Goal: Transaction & Acquisition: Subscribe to service/newsletter

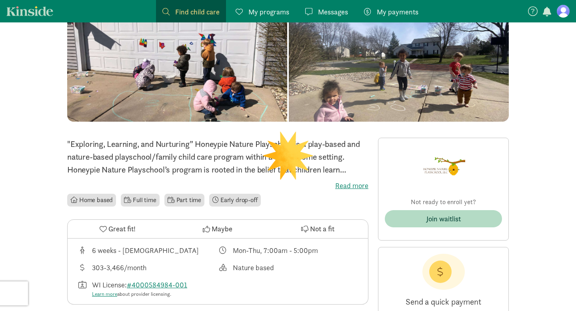
scroll to position [140, 0]
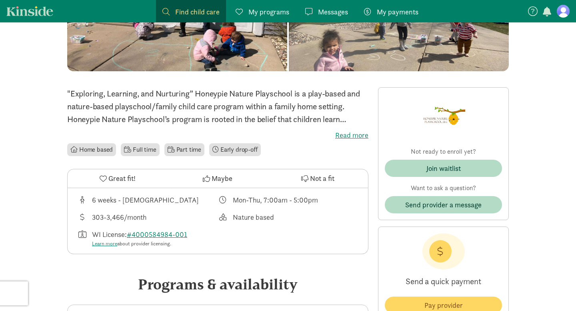
click at [434, 180] on div "Join waitlist" at bounding box center [443, 172] width 117 height 24
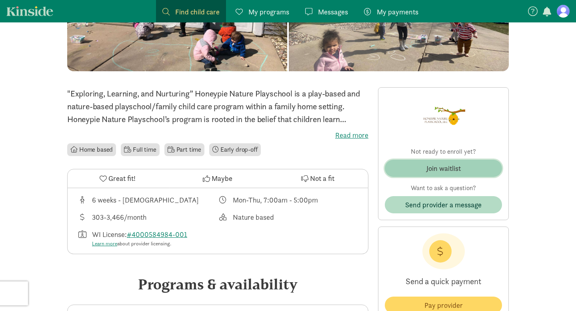
click at [434, 165] on div "Join waitlist" at bounding box center [443, 168] width 34 height 11
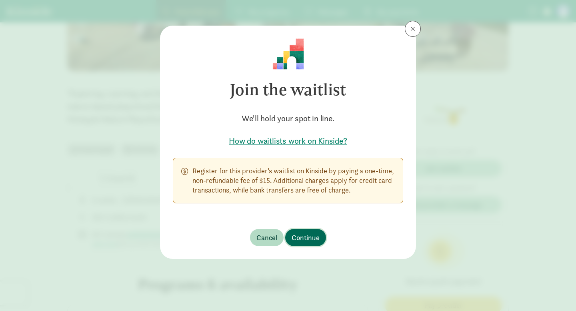
click at [312, 234] on span "Continue" at bounding box center [306, 237] width 28 height 11
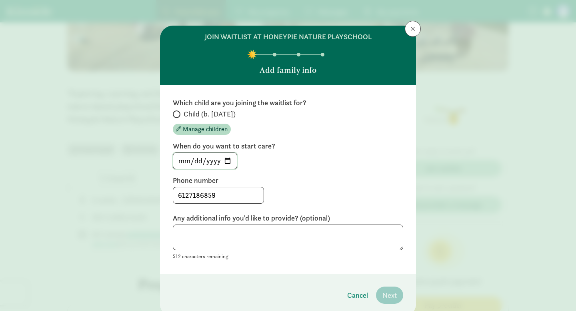
click at [232, 160] on input "2025-08-27" at bounding box center [205, 161] width 64 height 16
type input "2026-07-13"
click at [194, 130] on span "Manage children" at bounding box center [205, 129] width 45 height 10
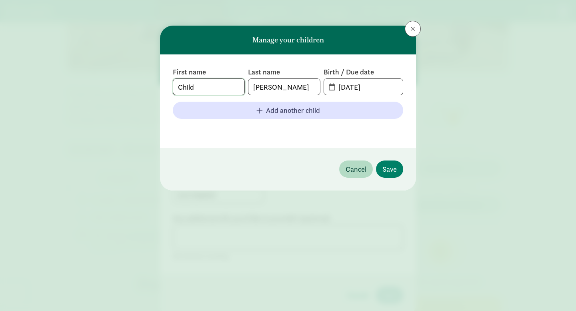
click at [227, 84] on input "Child" at bounding box center [208, 87] width 71 height 16
type input "\"
type input "TBD"
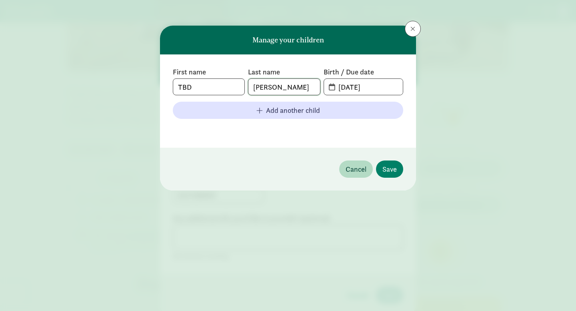
click at [273, 92] on input "Schultz" at bounding box center [283, 87] width 71 height 16
click at [376, 88] on input "04-30-2024" at bounding box center [368, 87] width 69 height 16
type input "04-30-2026"
click at [268, 92] on input "Schultz" at bounding box center [283, 87] width 71 height 16
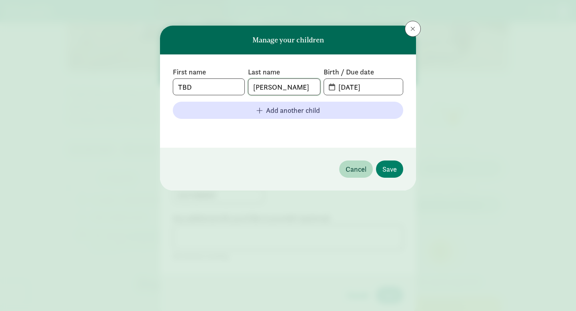
click at [268, 92] on input "Schultz" at bounding box center [283, 87] width 71 height 16
click at [319, 142] on div "First name TBD Last name TB D Birth / Due date 04-30-2026 Add another child" at bounding box center [288, 100] width 256 height 93
click at [266, 85] on input "TB D" at bounding box center [283, 87] width 71 height 16
click at [269, 87] on input "TBD" at bounding box center [283, 87] width 71 height 16
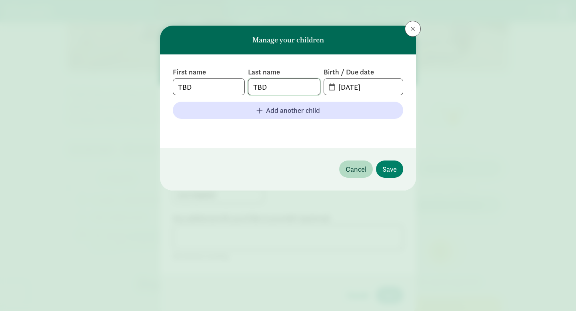
click at [269, 87] on input "TBD" at bounding box center [283, 87] width 71 height 16
type input "Schultz"
click at [392, 167] on span "Save" at bounding box center [389, 169] width 14 height 11
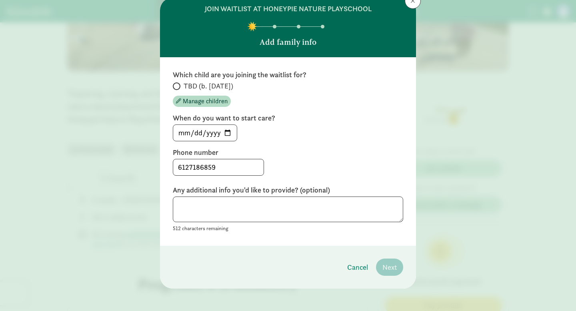
scroll to position [31, 0]
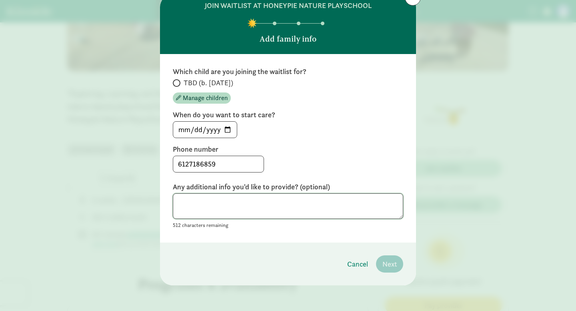
click at [359, 210] on textarea at bounding box center [288, 206] width 230 height 26
type textarea "I"
type textarea "I am due in April and"
click at [266, 213] on textarea "I am due in April and" at bounding box center [288, 206] width 230 height 26
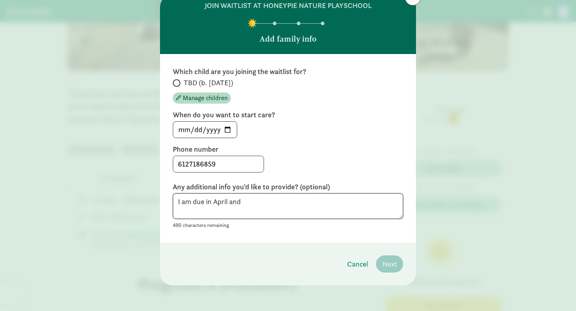
click at [266, 213] on textarea "I am due in April and" at bounding box center [288, 206] width 230 height 26
click at [360, 215] on textarea at bounding box center [288, 206] width 230 height 26
click at [339, 248] on footer "Cancel Next" at bounding box center [288, 263] width 256 height 43
click at [218, 132] on input "2026-07-13" at bounding box center [205, 130] width 64 height 16
click at [305, 128] on div "2026-07-13" at bounding box center [288, 129] width 230 height 17
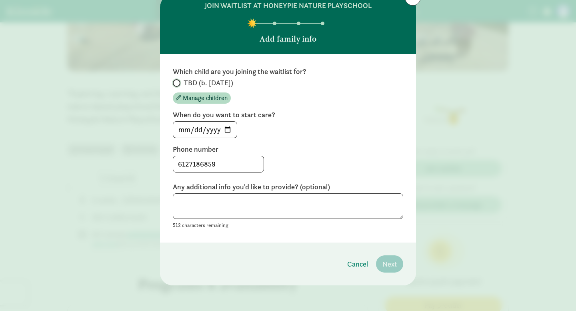
click at [178, 81] on input "TBD (b. [DATE])" at bounding box center [175, 82] width 5 height 5
radio input "true"
click at [387, 260] on span "Next" at bounding box center [389, 263] width 14 height 11
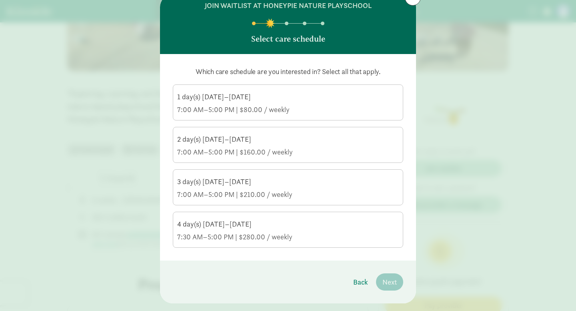
scroll to position [49, 0]
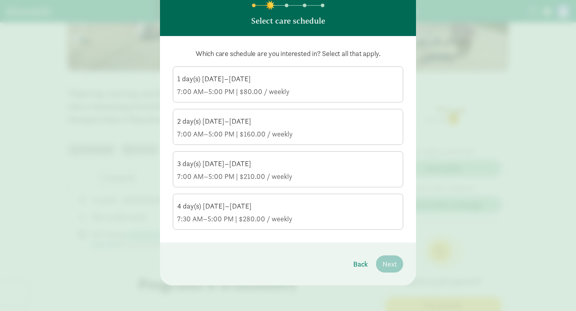
click at [324, 212] on div "4 day(s) Monday–Thursday 7:30 AM–5:00 PM | $280.00 / weekly" at bounding box center [288, 212] width 222 height 22
click at [0, 0] on input "4 day(s) Monday–Thursday 7:30 AM–5:00 PM | $280.00 / weekly" at bounding box center [0, 0] width 0 height 0
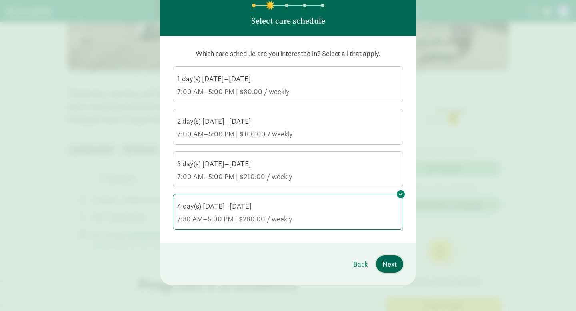
click at [390, 262] on span "Next" at bounding box center [389, 263] width 14 height 11
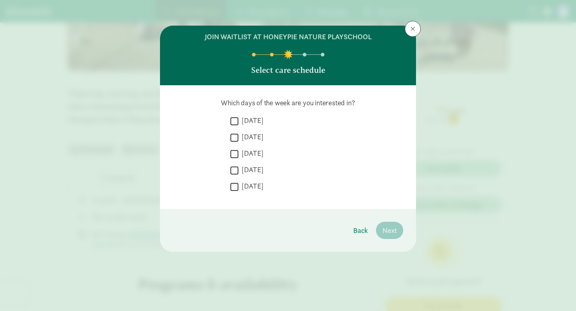
scroll to position [0, 0]
click at [255, 124] on label "Monday" at bounding box center [250, 121] width 25 height 10
click at [238, 124] on input "Monday" at bounding box center [234, 121] width 8 height 11
checkbox input "true"
click at [254, 140] on label "Tuesday" at bounding box center [250, 137] width 25 height 10
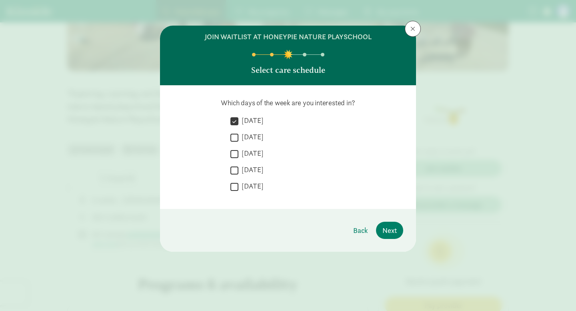
click at [238, 140] on input "Tuesday" at bounding box center [234, 137] width 8 height 11
checkbox input "true"
click at [254, 157] on label "Wednesday" at bounding box center [250, 153] width 25 height 10
click at [238, 157] on input "Wednesday" at bounding box center [234, 153] width 8 height 11
checkbox input "true"
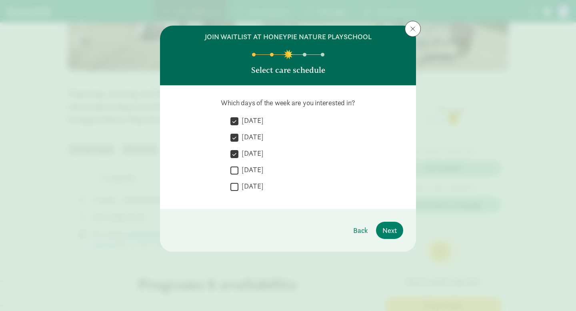
click at [254, 166] on label "Thursday" at bounding box center [250, 170] width 25 height 10
click at [238, 166] on input "Thursday" at bounding box center [234, 170] width 8 height 11
checkbox input "true"
click at [252, 185] on label "Friday" at bounding box center [250, 186] width 25 height 10
click at [238, 185] on input "Friday" at bounding box center [234, 186] width 8 height 11
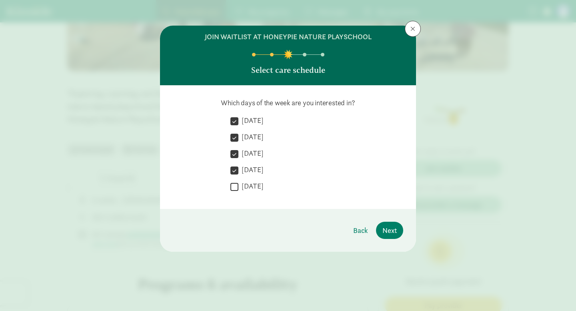
checkbox input "true"
click at [364, 231] on span "Back" at bounding box center [360, 230] width 15 height 11
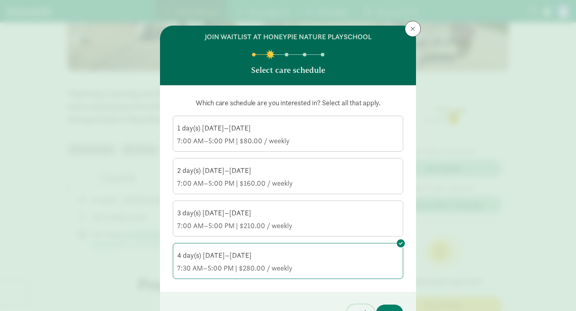
scroll to position [49, 0]
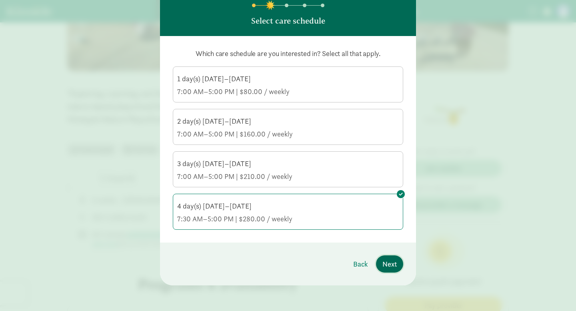
click at [397, 262] on button "Next" at bounding box center [389, 263] width 27 height 17
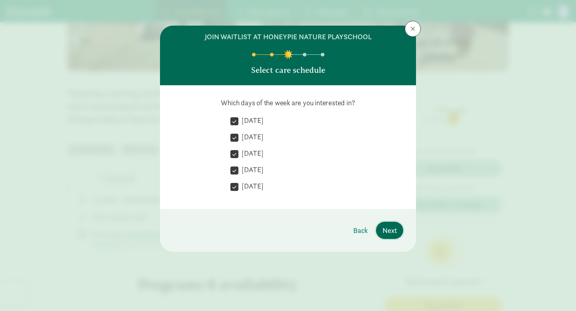
scroll to position [0, 0]
click at [396, 235] on span "Next" at bounding box center [389, 230] width 14 height 11
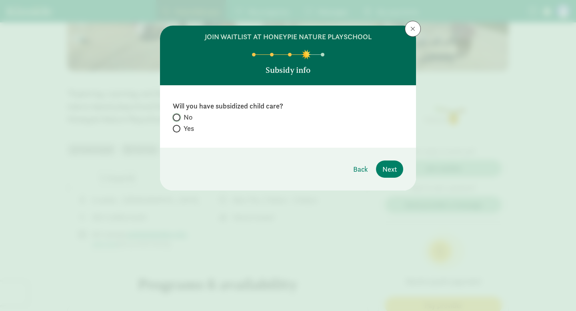
click at [173, 118] on input "No" at bounding box center [175, 117] width 5 height 5
radio input "true"
click at [395, 168] on span "Next" at bounding box center [389, 169] width 14 height 11
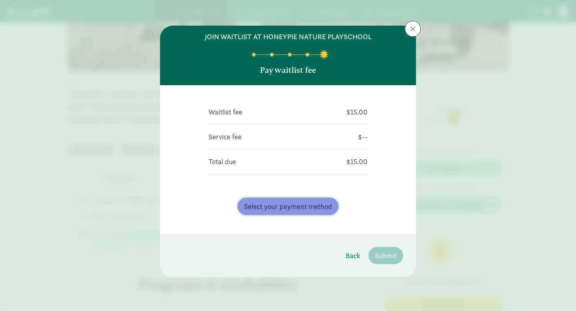
click at [324, 208] on span "Select your payment method" at bounding box center [288, 206] width 88 height 11
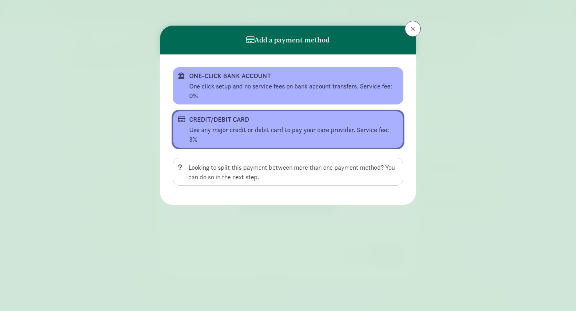
click at [293, 122] on div "CREDIT/DEBIT CARD" at bounding box center [287, 120] width 196 height 10
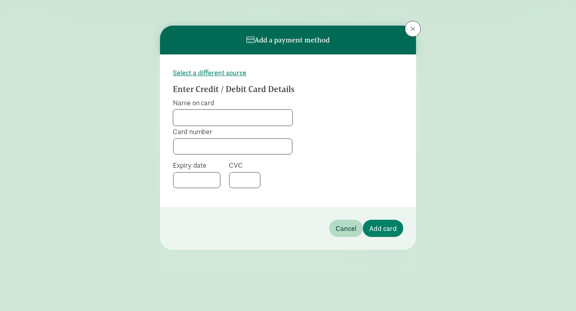
click at [260, 117] on input "Name on card" at bounding box center [232, 118] width 119 height 16
type input "Jackie Cuellar"
click at [205, 151] on div at bounding box center [232, 146] width 119 height 16
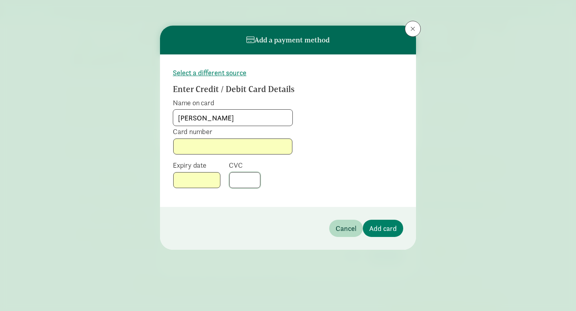
click at [364, 171] on form "Select a different source Enter Credit / Debit Card Details Name on card Jackie…" at bounding box center [288, 130] width 230 height 127
click at [382, 221] on button "Add card" at bounding box center [383, 228] width 40 height 17
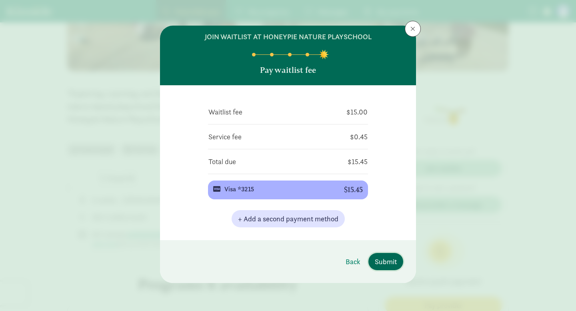
click at [387, 265] on span "Submit" at bounding box center [386, 261] width 22 height 11
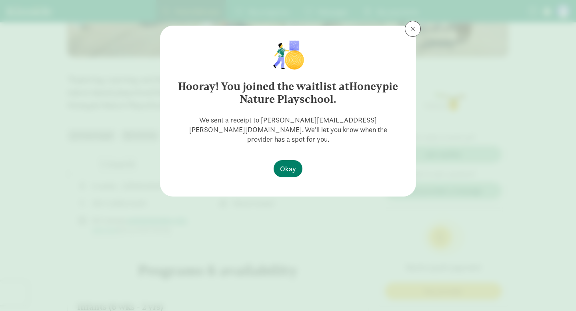
scroll to position [155, 0]
click at [293, 163] on span "Okay" at bounding box center [288, 168] width 16 height 11
click at [292, 163] on span "Okay" at bounding box center [288, 168] width 16 height 11
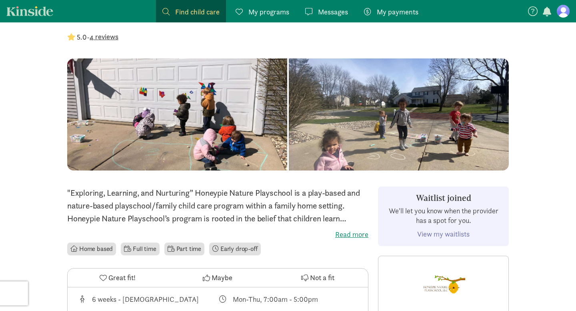
scroll to position [0, 0]
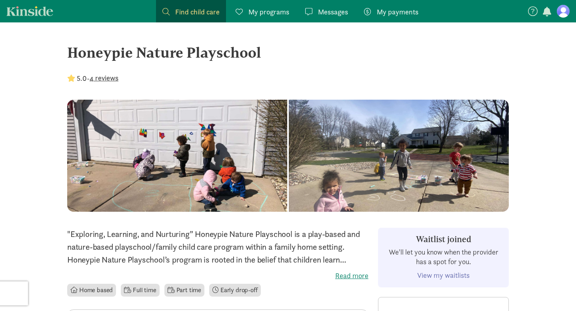
click at [19, 18] on nav "Find child care Find My programs Programs Messages Messages My payments Pay" at bounding box center [288, 11] width 576 height 22
click at [27, 10] on link "Kinside" at bounding box center [29, 11] width 47 height 10
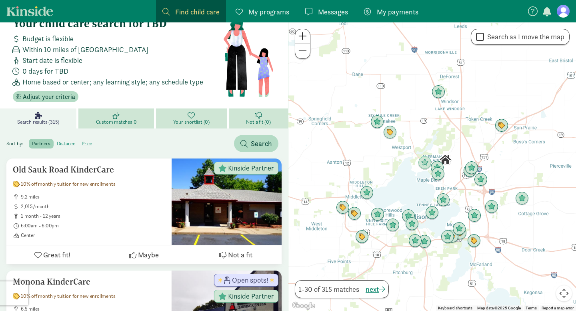
scroll to position [21, 0]
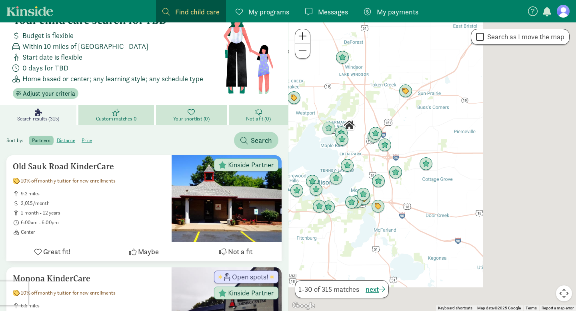
drag, startPoint x: 532, startPoint y: 165, endPoint x: 426, endPoint y: 127, distance: 111.8
click at [426, 127] on div at bounding box center [432, 166] width 288 height 288
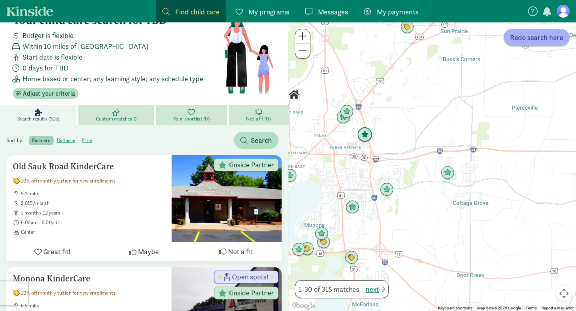
click at [361, 128] on img "Click to see details" at bounding box center [364, 134] width 15 height 15
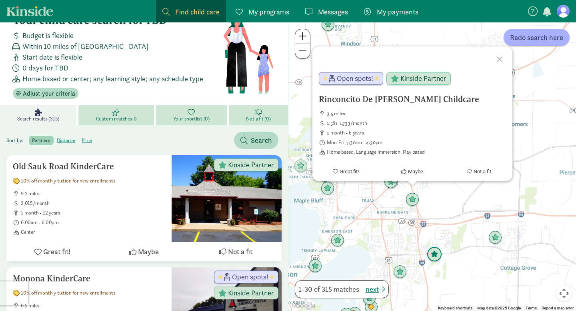
click at [434, 254] on img "Click to see details" at bounding box center [434, 254] width 15 height 15
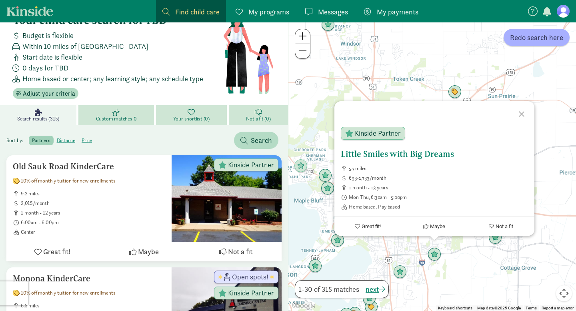
click at [381, 139] on div "Kinside Partner" at bounding box center [373, 133] width 64 height 13
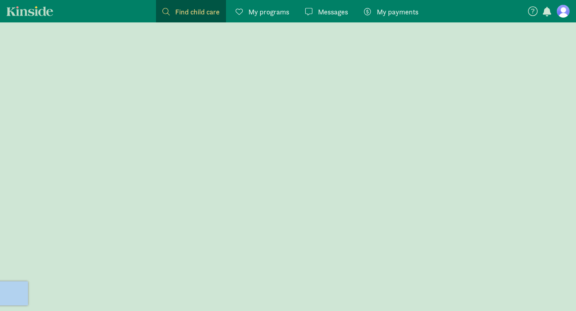
click at [381, 139] on div at bounding box center [288, 166] width 576 height 288
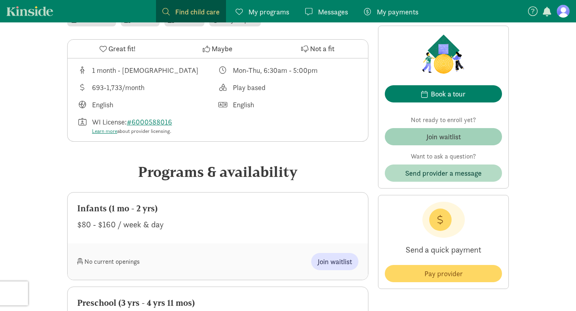
scroll to position [252, 0]
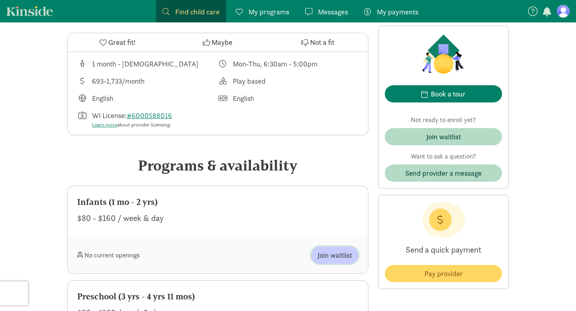
click at [339, 246] on button "Join waitlist" at bounding box center [334, 254] width 47 height 17
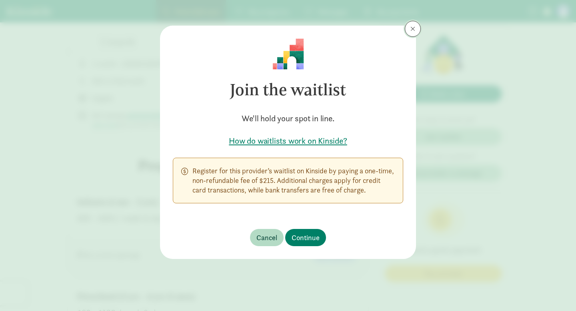
click at [415, 27] on button at bounding box center [413, 29] width 16 height 16
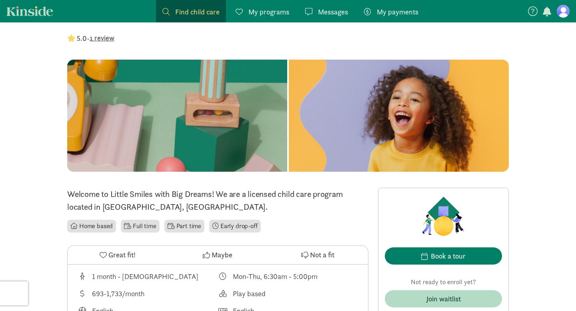
scroll to position [0, 0]
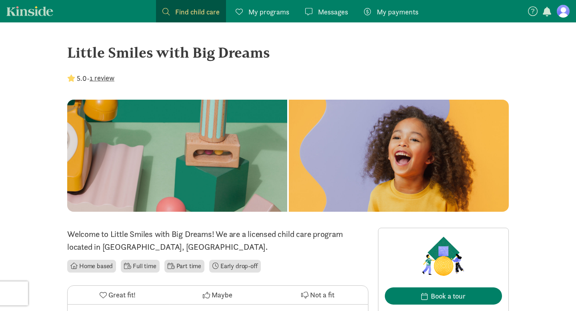
click at [180, 14] on span "Find child care" at bounding box center [197, 11] width 44 height 11
click at [227, 49] on div "Little Smiles with Big Dreams" at bounding box center [288, 53] width 442 height 22
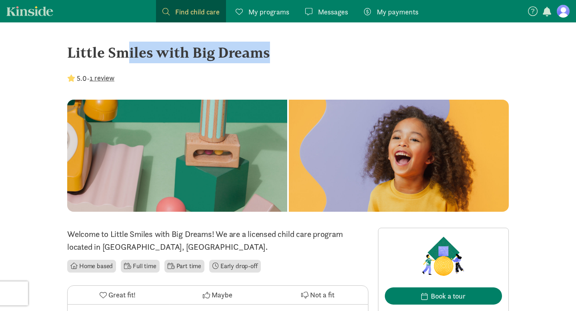
click at [227, 49] on div "Little Smiles with Big Dreams" at bounding box center [288, 53] width 442 height 22
copy div "Little Smiles with Big Dreams"
click at [199, 12] on span "Find child care" at bounding box center [197, 11] width 44 height 11
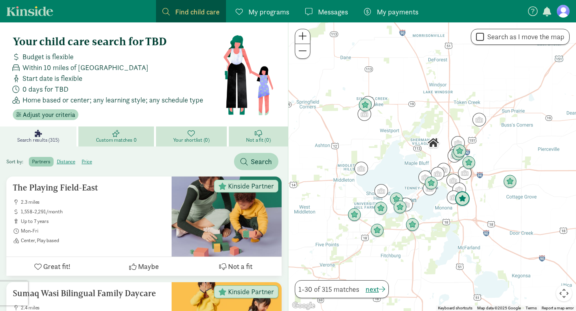
click at [465, 198] on img "Click to see details" at bounding box center [462, 198] width 15 height 15
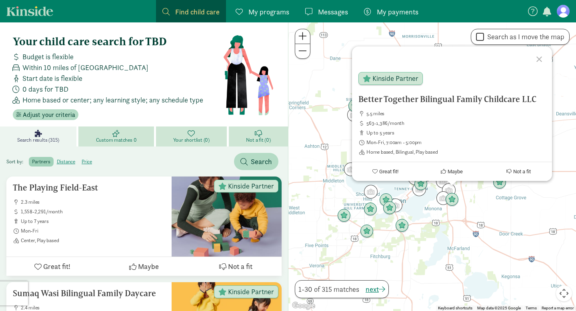
click at [460, 213] on div "Better Together Bilingual Family Childcare LLC 5.5 miles 563-1,386/month up to …" at bounding box center [432, 166] width 288 height 288
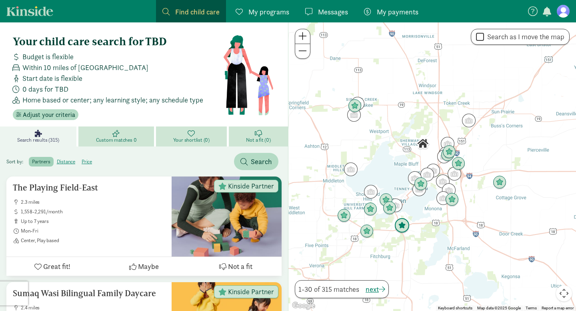
click at [401, 226] on img "Click to see details" at bounding box center [401, 225] width 15 height 15
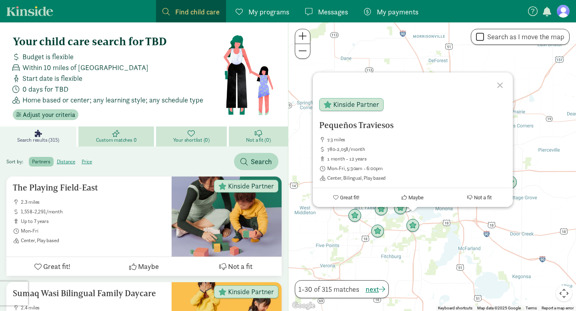
click at [422, 240] on div "Pequeños Traviesos 7.3 miles 780-2,058/month 1 month - 12 years Mon-Fri, 5:30am…" at bounding box center [432, 166] width 288 height 288
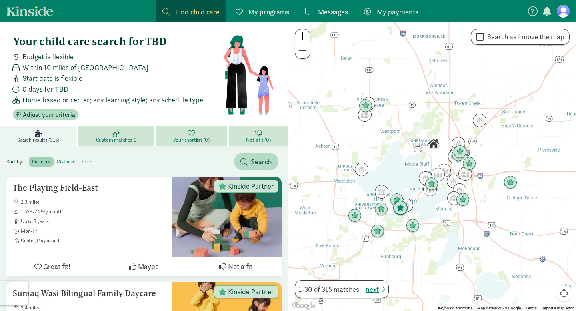
click at [402, 205] on img "Click to see details" at bounding box center [400, 207] width 15 height 15
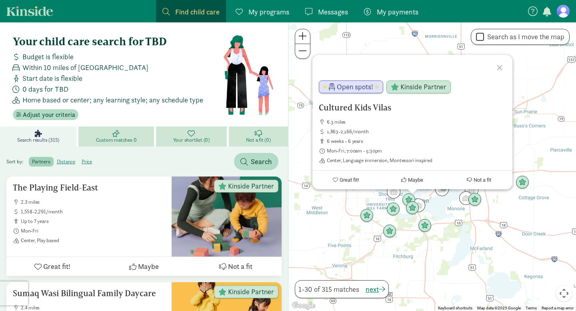
click at [433, 217] on div "Cultured Kids Vilas 6.3 miles 1,863-2,166/month 6 weeks - 6 years Mon-Fri, 7:00…" at bounding box center [432, 166] width 288 height 288
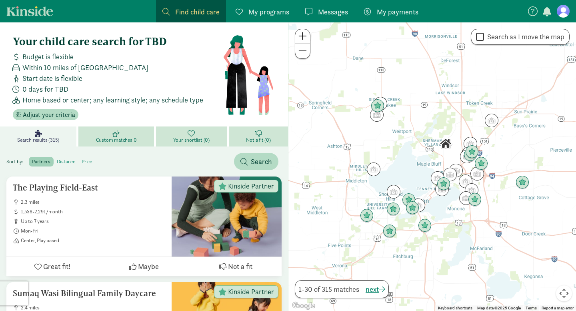
click at [405, 216] on div at bounding box center [432, 166] width 288 height 288
click at [412, 210] on img "Click to see details" at bounding box center [413, 208] width 14 height 14
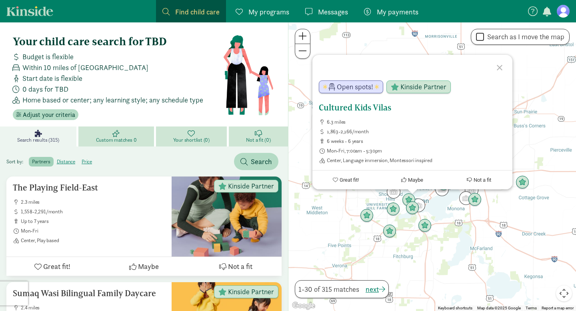
click at [358, 104] on h5 "Cultured Kids Vilas" at bounding box center [412, 108] width 187 height 10
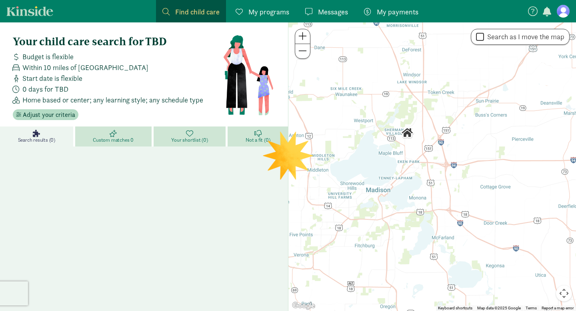
drag, startPoint x: 472, startPoint y: 196, endPoint x: 430, endPoint y: 162, distance: 54.6
click at [430, 162] on div at bounding box center [432, 166] width 288 height 288
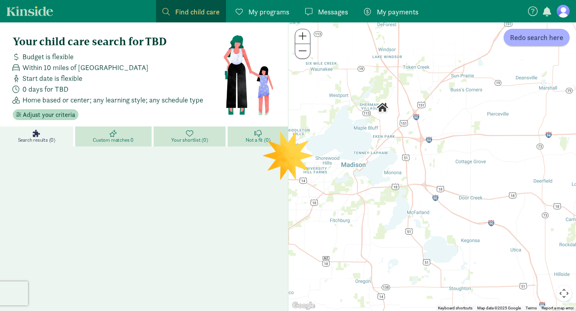
drag, startPoint x: 432, startPoint y: 178, endPoint x: 408, endPoint y: 156, distance: 32.3
click at [408, 156] on div at bounding box center [432, 166] width 288 height 288
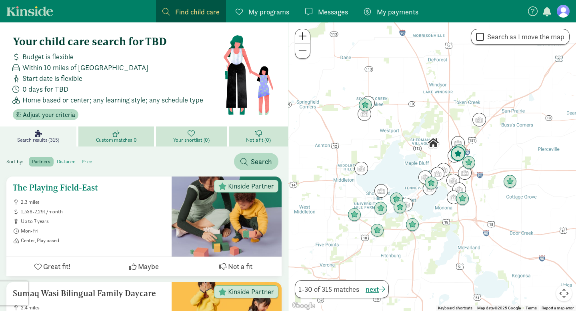
scroll to position [12, 0]
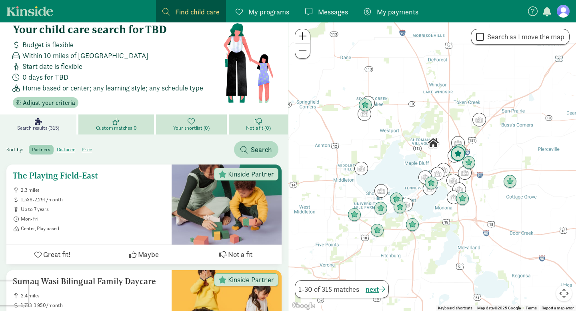
click at [142, 198] on span "1,558-2,291/month" at bounding box center [93, 199] width 144 height 6
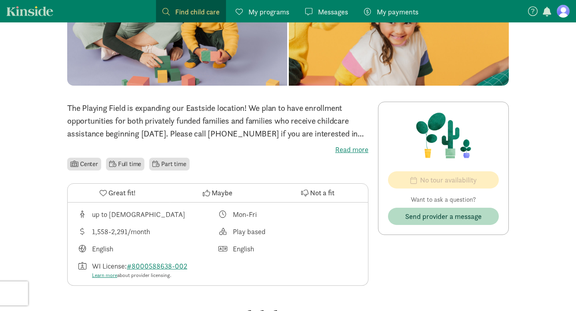
scroll to position [108, 0]
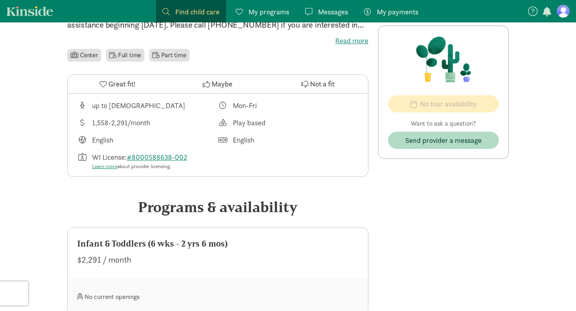
scroll to position [12, 0]
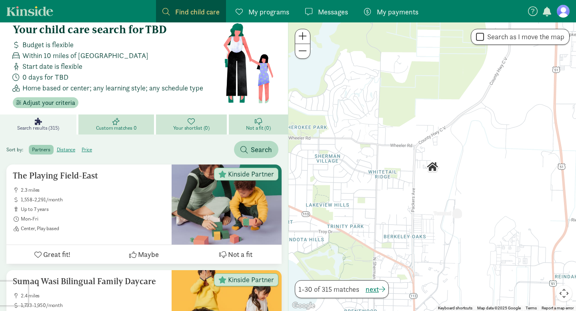
click at [403, 142] on div at bounding box center [432, 166] width 288 height 288
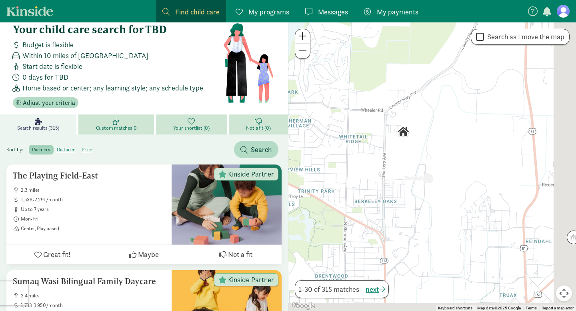
drag, startPoint x: 441, startPoint y: 197, endPoint x: 390, endPoint y: 128, distance: 85.8
click at [390, 128] on div at bounding box center [432, 166] width 288 height 288
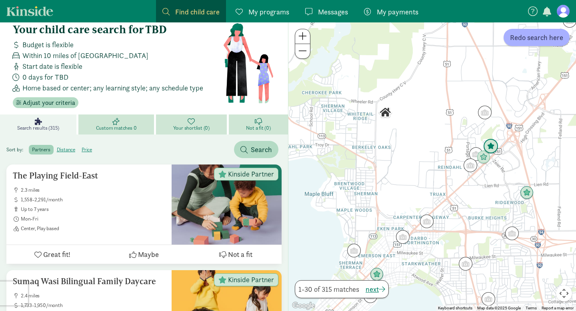
click at [492, 147] on img "Click to see details" at bounding box center [490, 146] width 15 height 15
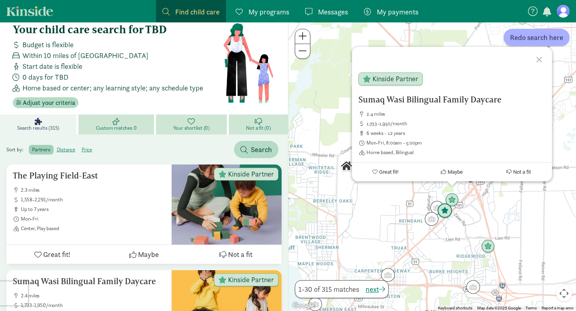
click at [443, 210] on img "Click to see details" at bounding box center [444, 210] width 15 height 15
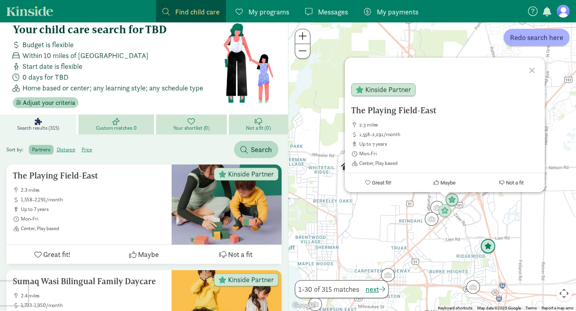
click at [485, 245] on img "Click to see details" at bounding box center [487, 246] width 15 height 15
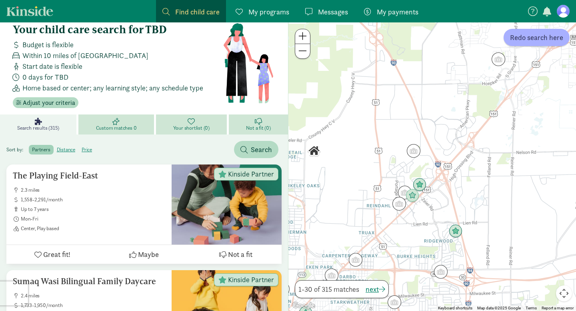
drag, startPoint x: 483, startPoint y: 260, endPoint x: 486, endPoint y: 244, distance: 16.8
click at [486, 244] on div "To navigate, press the arrow keys." at bounding box center [432, 166] width 288 height 288
click at [456, 234] on img "Click to see details" at bounding box center [455, 231] width 15 height 15
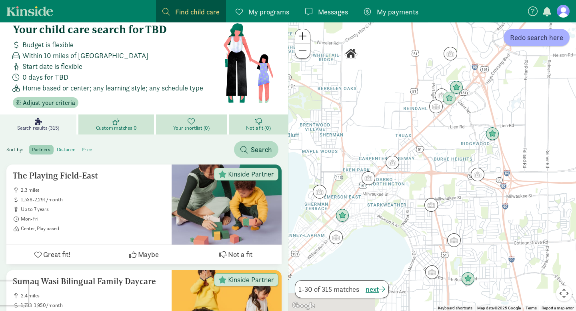
drag, startPoint x: 430, startPoint y: 246, endPoint x: 471, endPoint y: 148, distance: 106.0
click at [471, 148] on div "To navigate, press the arrow keys." at bounding box center [432, 166] width 288 height 288
click at [343, 214] on img "Click to see details" at bounding box center [342, 215] width 15 height 15
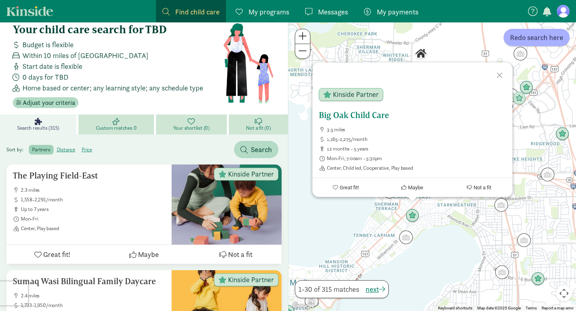
click at [354, 93] on span "Kinside Partner" at bounding box center [356, 94] width 46 height 7
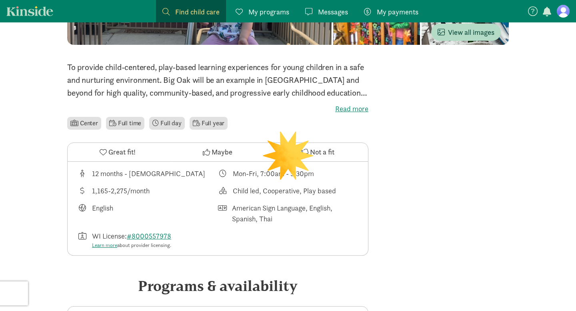
scroll to position [218, 0]
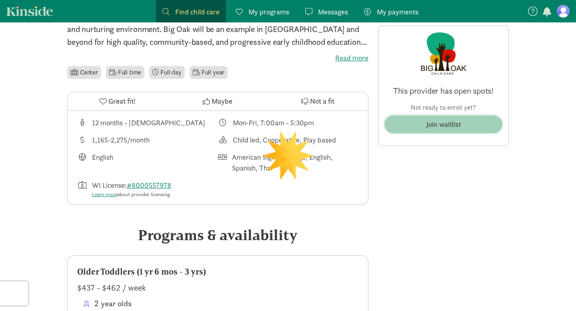
click at [450, 126] on div "Join waitlist" at bounding box center [443, 124] width 34 height 11
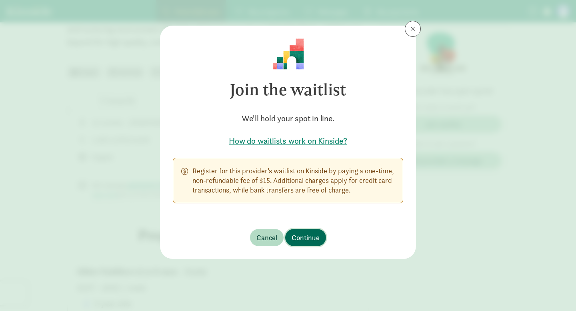
click at [298, 235] on span "Continue" at bounding box center [306, 237] width 28 height 11
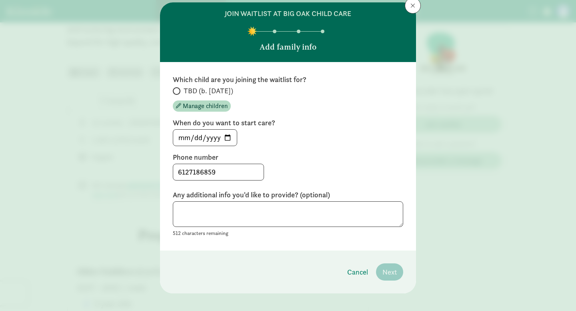
scroll to position [31, 0]
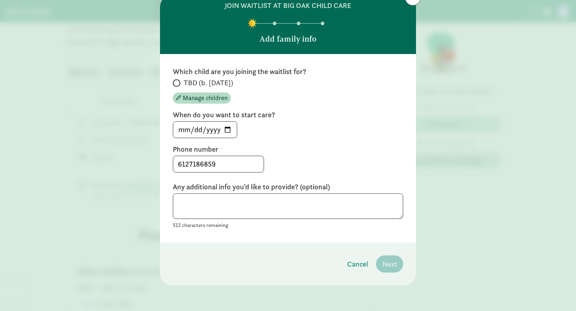
click at [182, 81] on label "TBD (b. [DATE])" at bounding box center [288, 83] width 230 height 10
click at [178, 81] on input "TBD (b. [DATE])" at bounding box center [175, 82] width 5 height 5
radio input "true"
click at [228, 130] on input "[DATE]" at bounding box center [205, 130] width 64 height 16
type input "[DATE]"
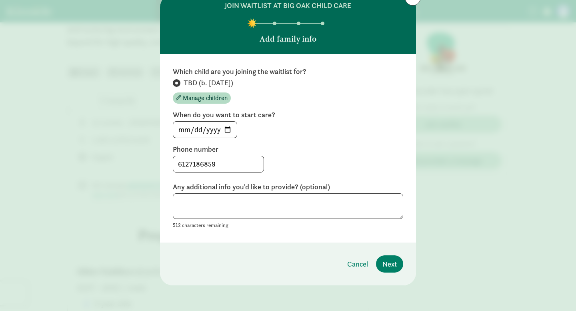
click at [278, 146] on label "Phone number" at bounding box center [288, 149] width 230 height 10
click at [262, 204] on textarea at bounding box center [288, 206] width 230 height 26
type textarea "I"
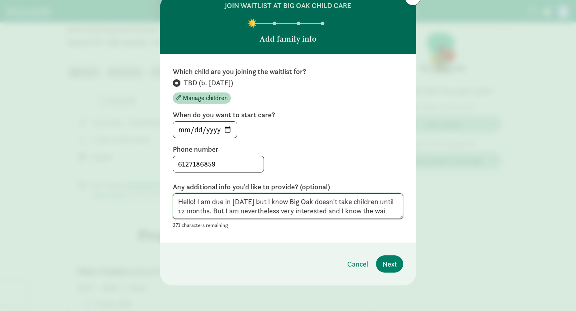
scroll to position [6, 0]
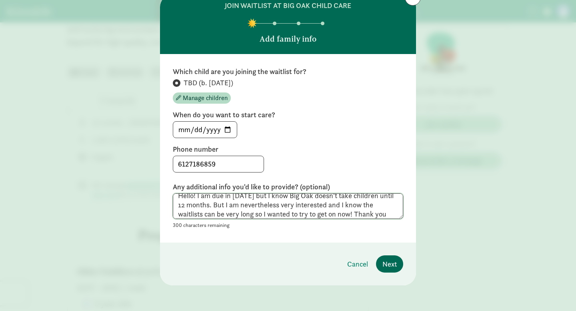
type textarea "Hello! I am due in [DATE] but I know Big Oak doesn't take children until 12 mon…"
click at [391, 255] on button "Next" at bounding box center [389, 263] width 27 height 17
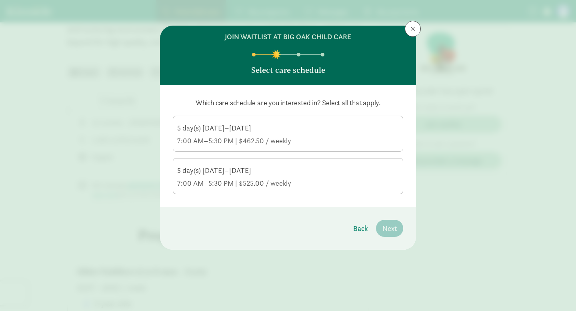
scroll to position [0, 0]
click at [346, 176] on div "5 day(s) [DATE]–[DATE] 7:00 AM–5:30 PM | $525.00 / weekly" at bounding box center [288, 177] width 222 height 22
click at [0, 0] on input "5 day(s) [DATE]–[DATE] 7:00 AM–5:30 PM | $525.00 / weekly" at bounding box center [0, 0] width 0 height 0
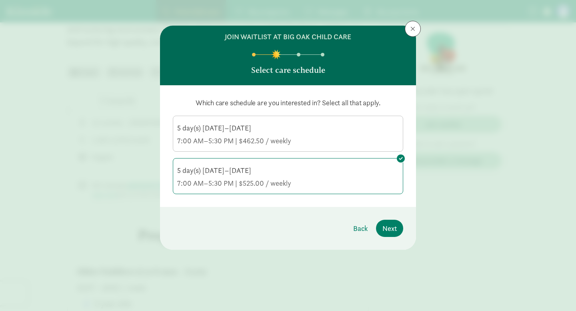
click at [367, 132] on div "5 day(s) [DATE]–[DATE]" at bounding box center [288, 128] width 222 height 10
click at [0, 0] on input "5 day(s) [DATE]–[DATE] 7:00 AM–5:30 PM | $462.50 / weekly" at bounding box center [0, 0] width 0 height 0
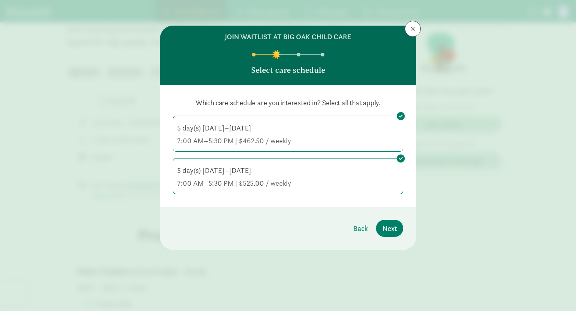
click at [362, 174] on div "5 day(s) [DATE]–[DATE]" at bounding box center [288, 171] width 222 height 10
click at [0, 0] on input "5 day(s) [DATE]–[DATE] 7:00 AM–5:30 PM | $525.00 / weekly" at bounding box center [0, 0] width 0 height 0
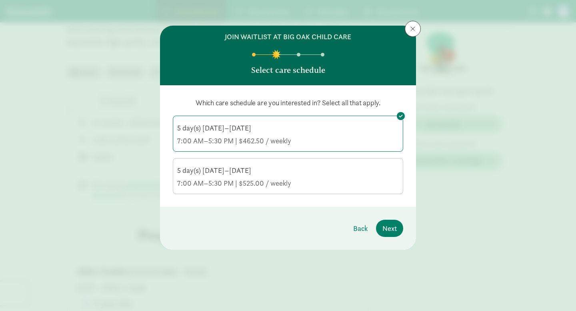
click at [350, 198] on div "Which care schedule are you interested in? Select all that apply. 5 day(s) [DAT…" at bounding box center [288, 146] width 256 height 122
click at [344, 184] on div "7:00 AM–5:30 PM | $525.00 / weekly" at bounding box center [288, 183] width 222 height 10
click at [0, 0] on input "5 day(s) [DATE]–[DATE] 7:00 AM–5:30 PM | $525.00 / weekly" at bounding box center [0, 0] width 0 height 0
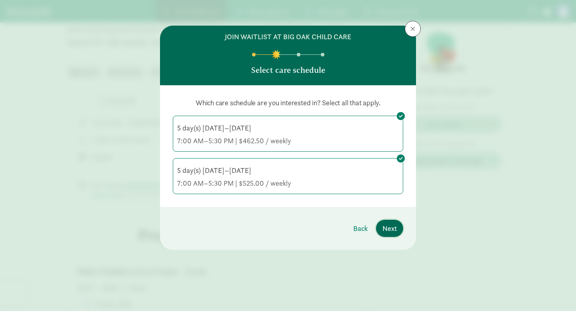
click at [396, 227] on span "Next" at bounding box center [389, 228] width 14 height 11
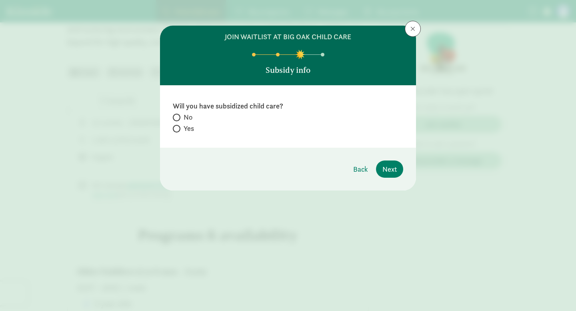
click at [186, 116] on span "No" at bounding box center [188, 117] width 9 height 10
click at [178, 116] on input "No" at bounding box center [175, 117] width 5 height 5
radio input "true"
click at [390, 170] on span "Next" at bounding box center [389, 169] width 14 height 11
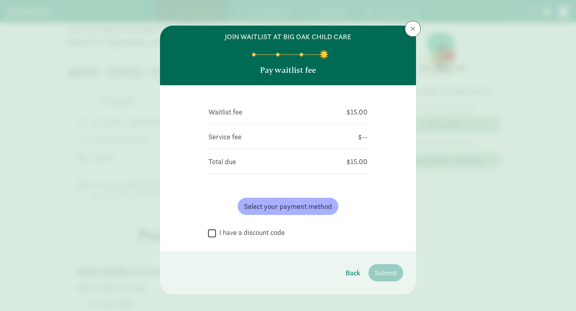
scroll to position [9, 0]
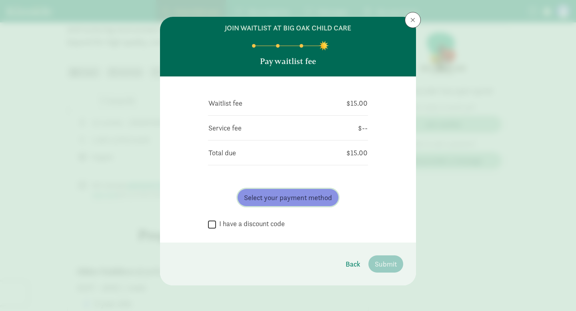
click at [278, 198] on span "Select your payment method" at bounding box center [288, 197] width 88 height 11
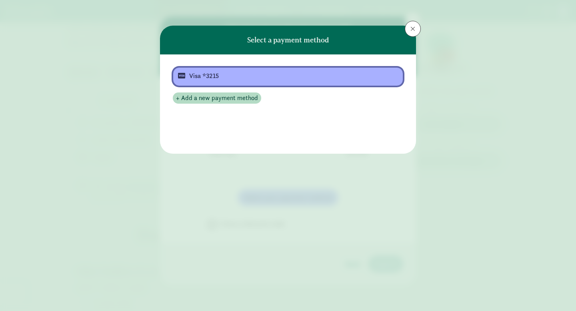
click at [267, 79] on div "Visa *3215" at bounding box center [287, 76] width 196 height 10
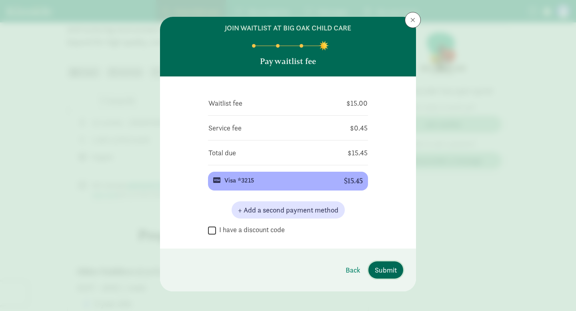
click at [388, 271] on span "Submit" at bounding box center [386, 269] width 22 height 11
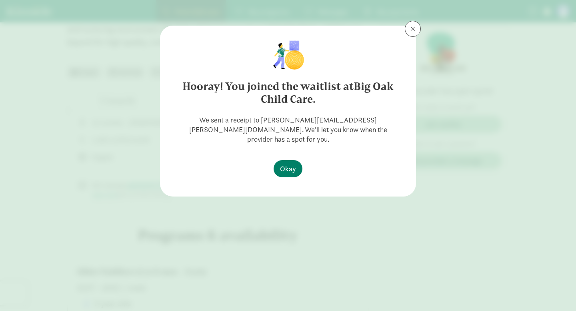
scroll to position [0, 0]
click at [291, 163] on span "Okay" at bounding box center [288, 168] width 16 height 11
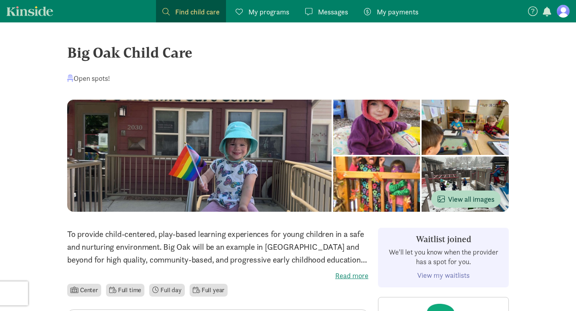
click at [198, 10] on span "Find child care" at bounding box center [197, 11] width 44 height 11
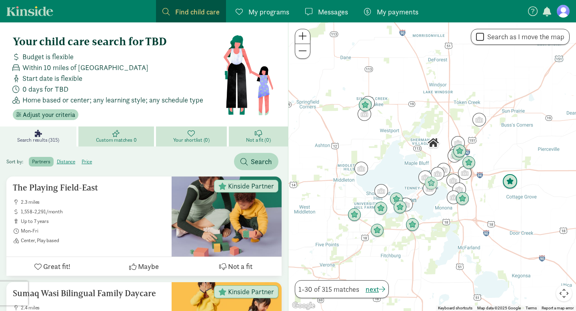
click at [515, 186] on img "Click to see details" at bounding box center [509, 181] width 15 height 15
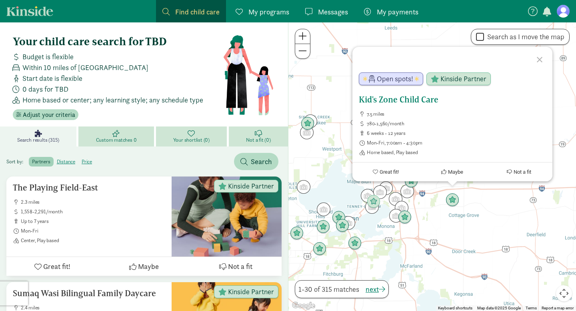
click at [421, 99] on h5 "Kid's Zone Child Care" at bounding box center [452, 100] width 187 height 10
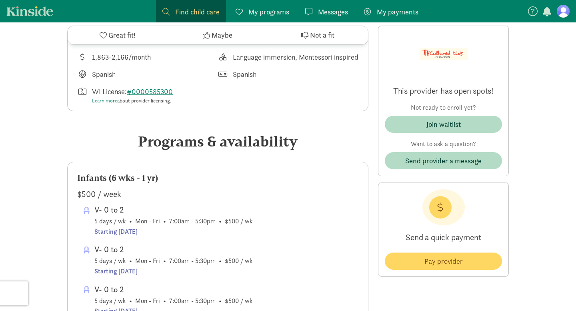
scroll to position [306, 0]
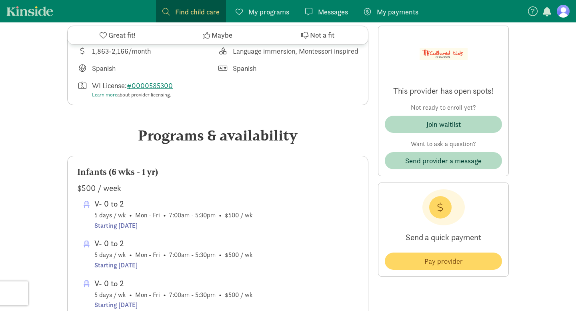
click at [452, 114] on div "This provider has open spots! Not ready to enroll yet? Join waitlist Want to as…" at bounding box center [443, 100] width 117 height 137
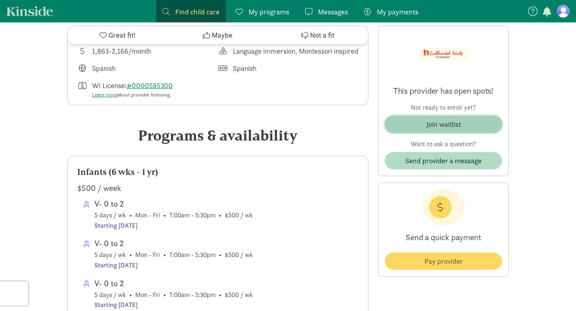
click at [446, 123] on div "Join waitlist" at bounding box center [443, 124] width 34 height 11
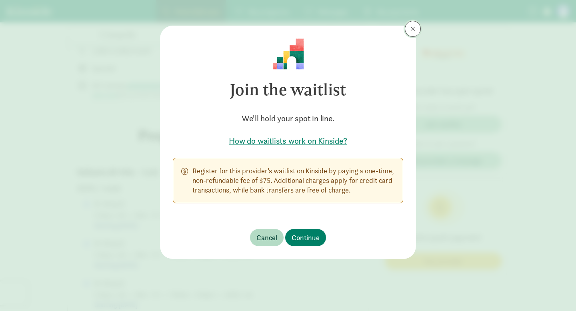
click at [417, 25] on button at bounding box center [413, 29] width 16 height 16
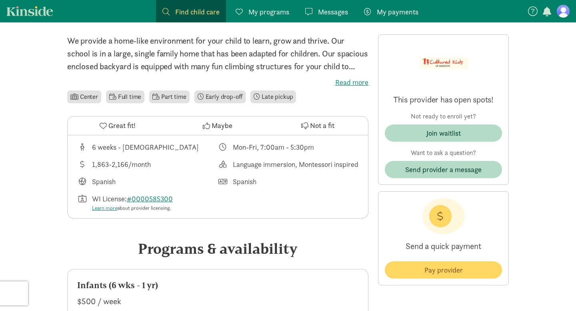
scroll to position [223, 0]
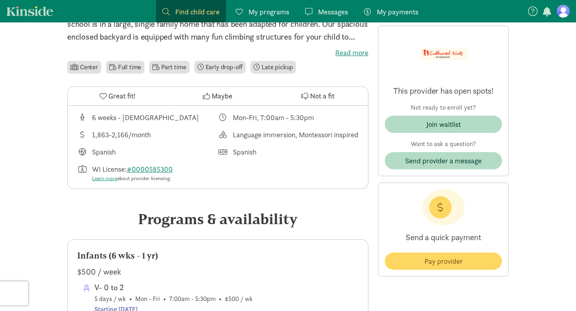
click at [185, 12] on span "Find child care" at bounding box center [197, 11] width 44 height 11
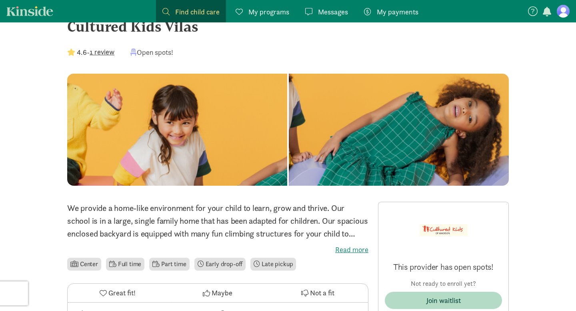
scroll to position [194, 0]
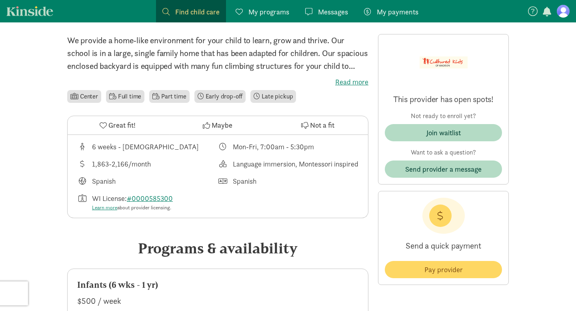
click at [352, 76] on div "We provide a home-like environment for your child to learn, grow and thrive. Ou…" at bounding box center [217, 69] width 301 height 70
click at [351, 80] on label "Read more" at bounding box center [217, 82] width 301 height 10
click at [0, 0] on input "Read more" at bounding box center [0, 0] width 0 height 0
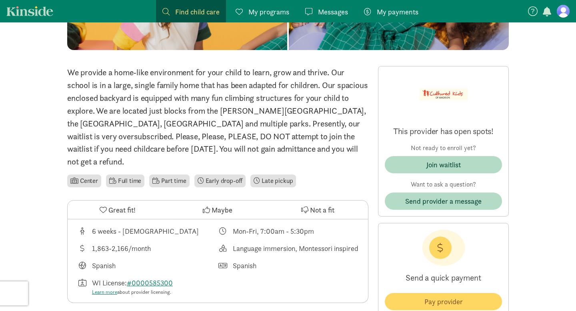
scroll to position [156, 0]
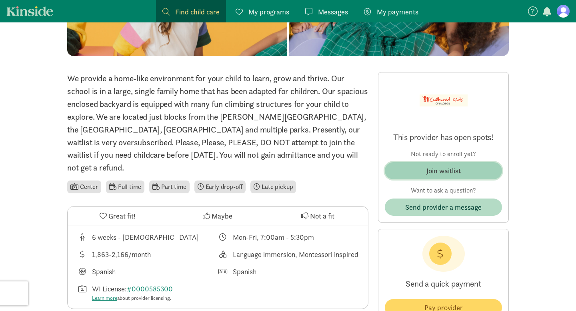
click at [431, 170] on div "Join waitlist" at bounding box center [443, 170] width 34 height 11
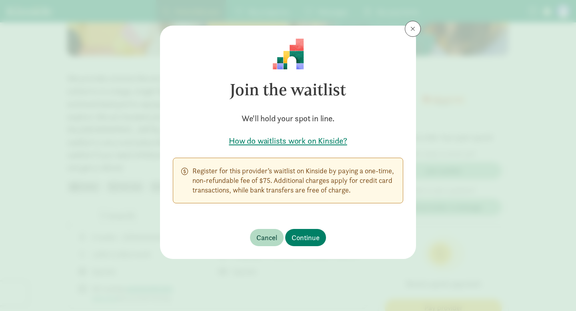
click at [316, 224] on footer "Cancel Continue" at bounding box center [288, 237] width 256 height 43
click at [316, 237] on span "Continue" at bounding box center [306, 237] width 28 height 11
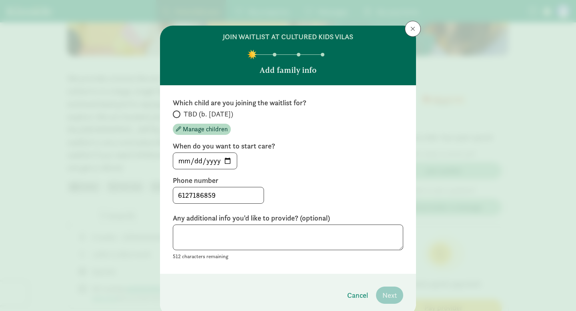
click at [184, 114] on span "TBD (b. [DATE])" at bounding box center [209, 114] width 50 height 10
click at [178, 114] on input "TBD (b. [DATE])" at bounding box center [175, 114] width 5 height 5
radio input "true"
click at [228, 160] on input "[DATE]" at bounding box center [205, 161] width 64 height 16
type input "2026-07-13"
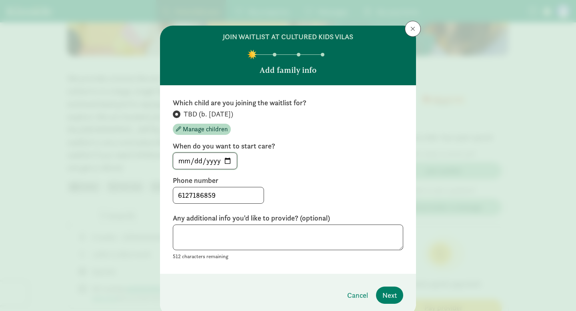
scroll to position [31, 0]
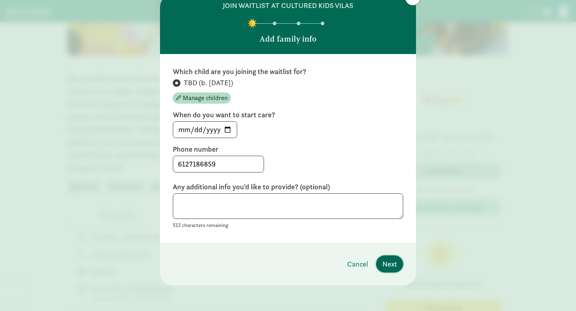
click at [396, 270] on button "Next" at bounding box center [389, 263] width 27 height 17
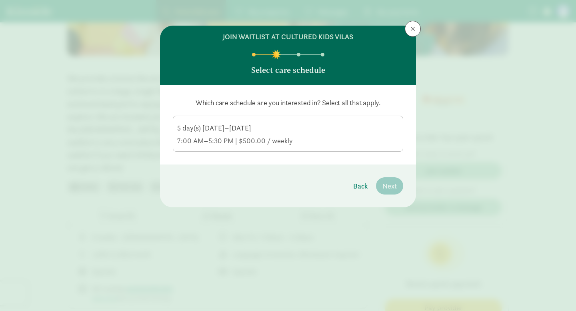
click at [357, 146] on label "5 day(s) Monday–Friday 7:00 AM–5:30 PM | $500.00 / weekly" at bounding box center [288, 133] width 230 height 34
click at [0, 0] on input "5 day(s) Monday–Friday 7:00 AM–5:30 PM | $500.00 / weekly" at bounding box center [0, 0] width 0 height 0
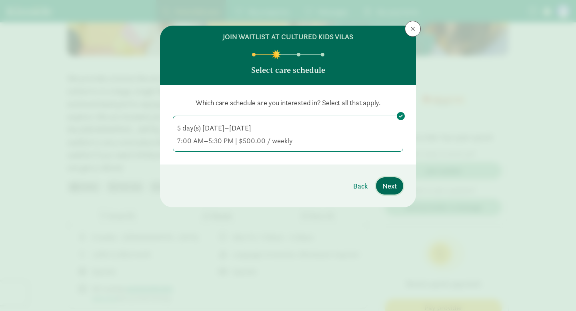
click at [388, 190] on span "Next" at bounding box center [389, 185] width 14 height 11
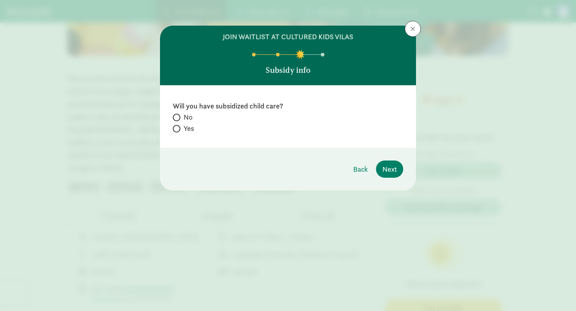
click at [178, 117] on span at bounding box center [177, 118] width 8 height 8
click at [178, 117] on input "No" at bounding box center [175, 117] width 5 height 5
radio input "true"
click at [406, 170] on footer "Back Next" at bounding box center [288, 169] width 256 height 43
click at [386, 172] on span "Next" at bounding box center [389, 169] width 14 height 11
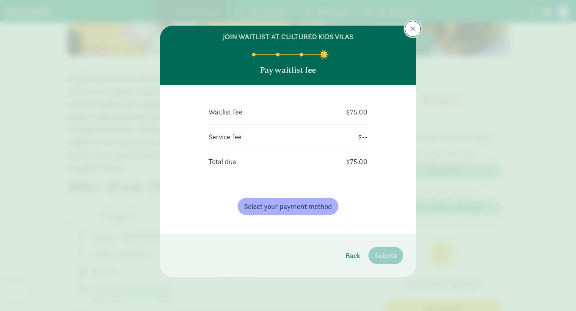
click at [409, 27] on button at bounding box center [413, 29] width 16 height 16
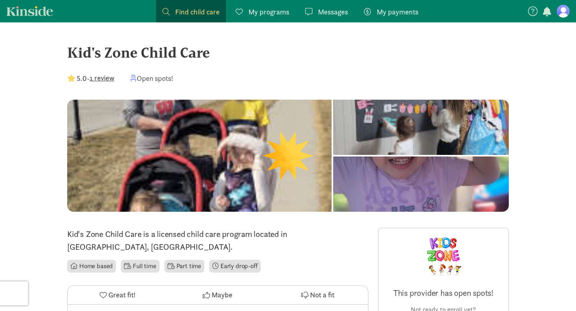
click at [137, 51] on div "Kid's Zone Child Care" at bounding box center [288, 53] width 442 height 22
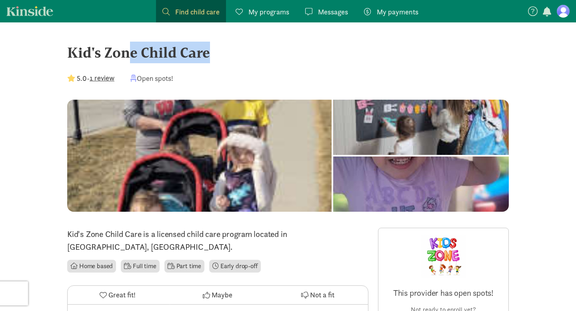
copy div "Kid's Zone Child Care"
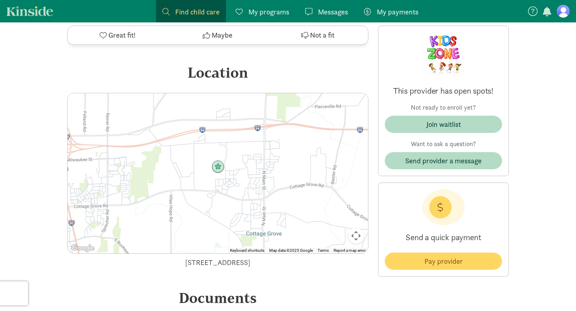
scroll to position [1319, 0]
click at [211, 256] on div "2759 Mourning Dove Drive, Cottage Grove, WI 53527" at bounding box center [217, 261] width 301 height 11
copy div "2759 Mourning Dove Drive, Cottage Grove, WI 53527"
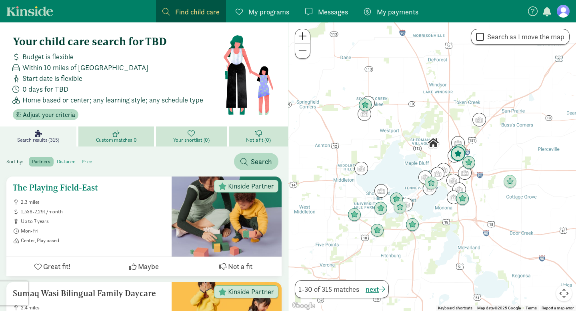
click at [90, 191] on h5 "The Playing Field-East" at bounding box center [89, 188] width 152 height 10
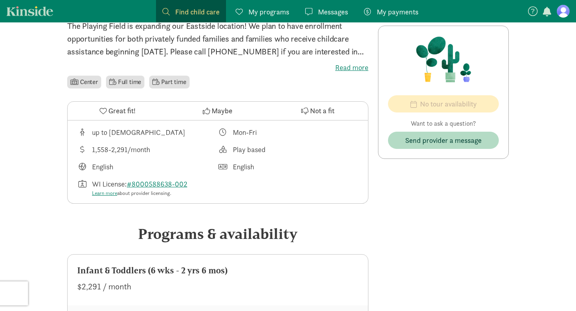
scroll to position [188, 0]
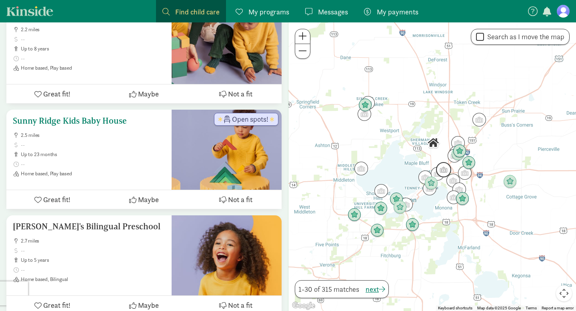
scroll to position [1816, 0]
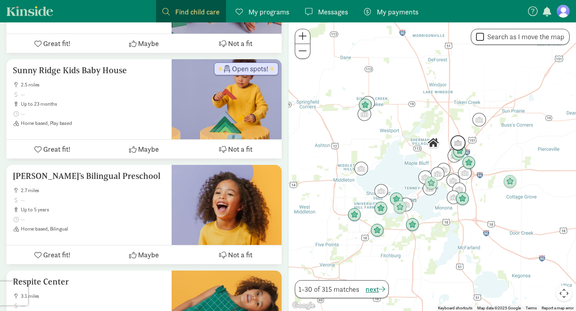
click at [456, 140] on img "Click to see details" at bounding box center [457, 142] width 15 height 15
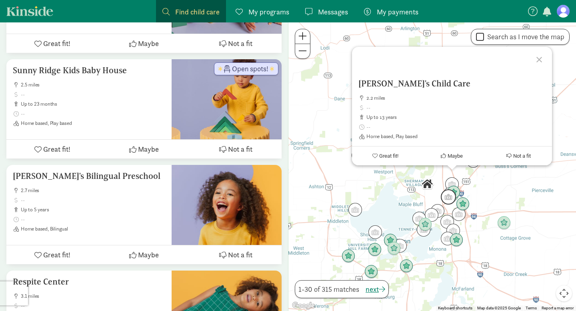
click at [446, 198] on img "Click to see details" at bounding box center [448, 196] width 15 height 15
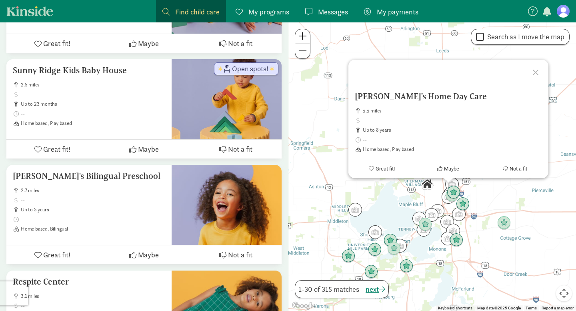
click at [483, 194] on div "To navigate, press the arrow keys. Barbie's Home Day Care 2.2 miles up to 8 yea…" at bounding box center [432, 166] width 288 height 288
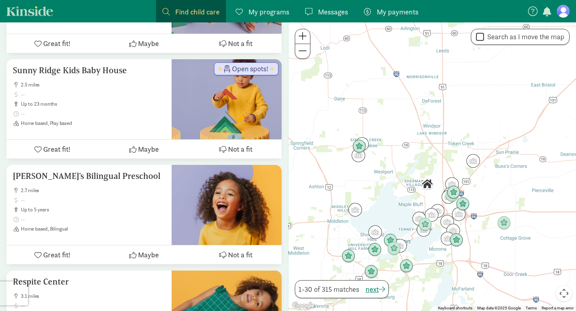
click at [473, 163] on img "Click to see details" at bounding box center [473, 161] width 14 height 14
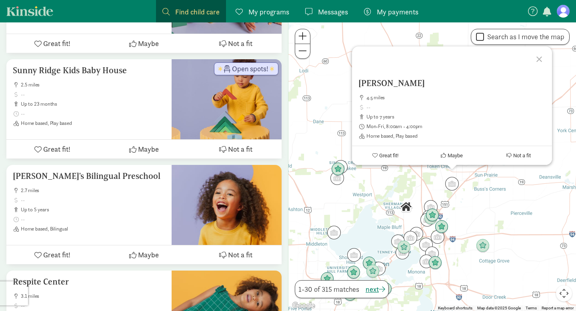
click at [485, 186] on div "Michelle Marlar 4.5 miles up to 7 years Mon-Fri, 8:00am - 4:00pm Home based, Pl…" at bounding box center [432, 166] width 288 height 288
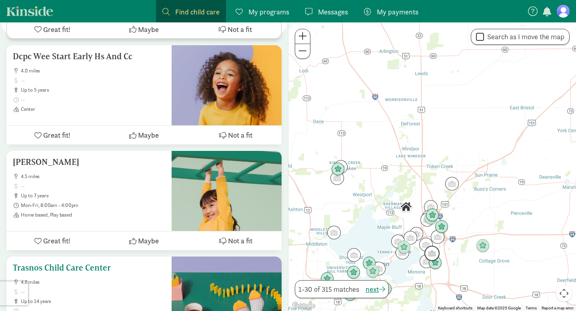
scroll to position [2358, 0]
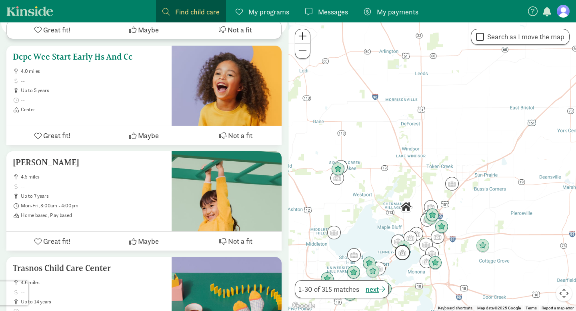
click at [101, 58] on h5 "Dcpc Wee Start Early Hs And Cc" at bounding box center [89, 57] width 152 height 10
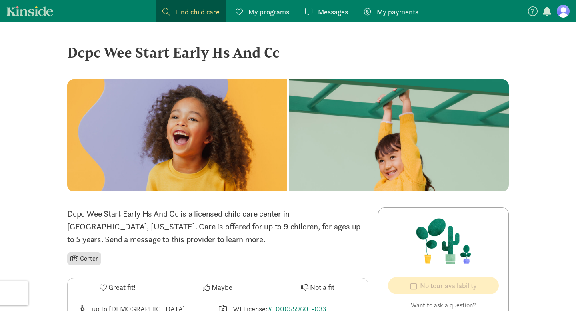
click at [214, 56] on div "Dcpc Wee Start Early Hs And Cc" at bounding box center [288, 53] width 442 height 22
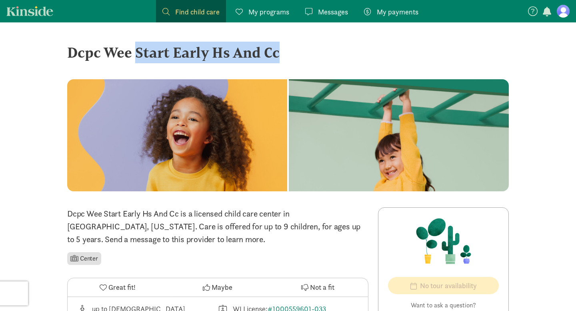
click at [214, 56] on div "Dcpc Wee Start Early Hs And Cc" at bounding box center [288, 53] width 442 height 22
copy div "Dcpc Wee Start Early Hs And Cc ‹ › ×"
